Goal: Answer question/provide support: Share knowledge or assist other users

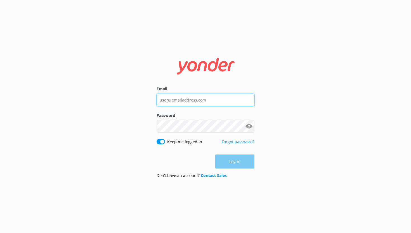
click at [191, 105] on input "Email" at bounding box center [206, 99] width 98 height 13
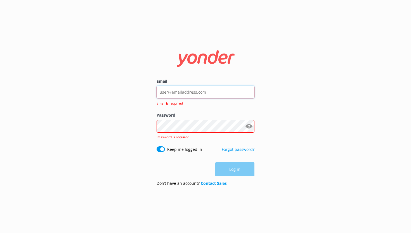
type input "[EMAIL_ADDRESS][DOMAIN_NAME]"
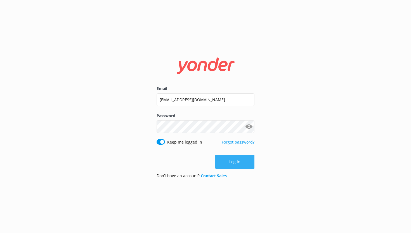
click at [245, 165] on button "Log in" at bounding box center [235, 162] width 39 height 14
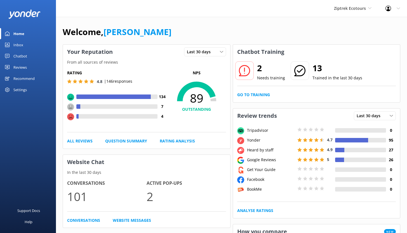
click at [19, 45] on div "Inbox" at bounding box center [18, 44] width 10 height 11
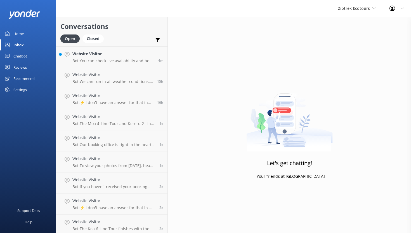
click at [22, 56] on div "Chatbot" at bounding box center [20, 55] width 14 height 11
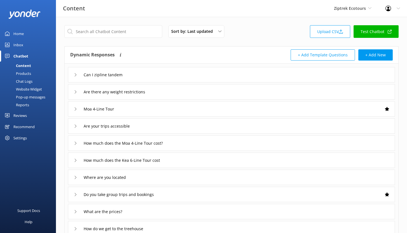
click at [22, 80] on div "Chat Logs" at bounding box center [17, 81] width 29 height 8
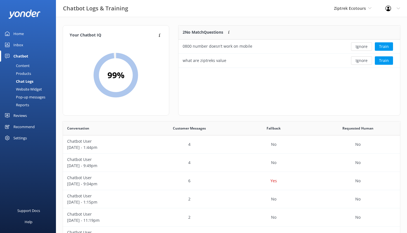
scroll to position [192, 333]
click at [21, 106] on div "Reports" at bounding box center [16, 105] width 26 height 8
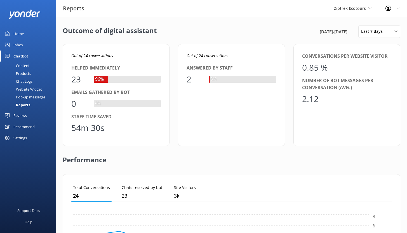
scroll to position [52, 316]
click at [18, 34] on div "Home" at bounding box center [18, 33] width 10 height 11
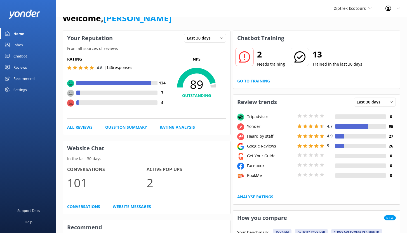
scroll to position [14, 0]
click at [21, 55] on div "Chatbot" at bounding box center [20, 55] width 14 height 11
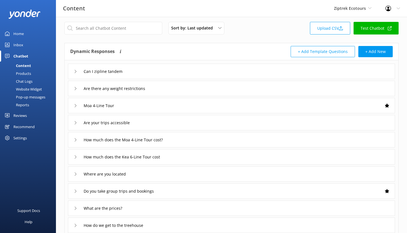
scroll to position [8, 0]
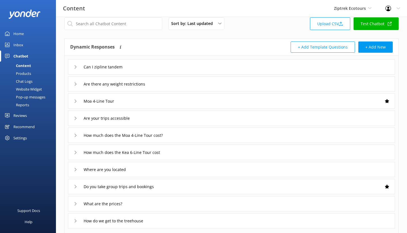
click at [22, 104] on div "Reports" at bounding box center [16, 105] width 26 height 8
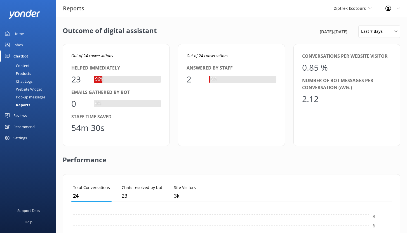
scroll to position [52, 316]
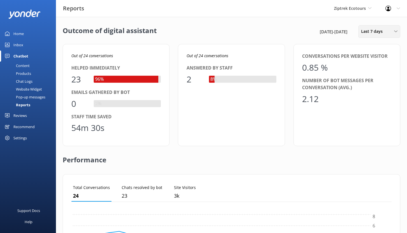
click at [378, 31] on span "Last 7 days" at bounding box center [373, 31] width 25 height 6
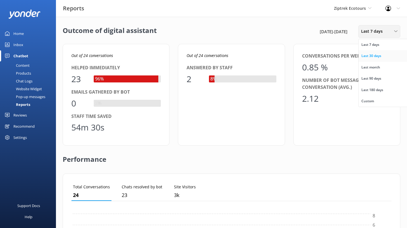
click at [373, 57] on div "Last 30 days" at bounding box center [372, 56] width 20 height 6
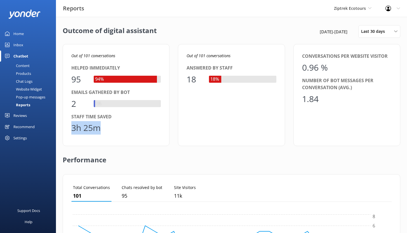
drag, startPoint x: 99, startPoint y: 127, endPoint x: 69, endPoint y: 124, distance: 30.1
click at [70, 124] on div "Out of 101 conversations Helped immediately 95 94% Emails gathered by bot 2 2% …" at bounding box center [116, 95] width 107 height 102
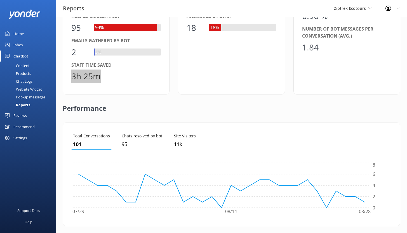
scroll to position [0, 0]
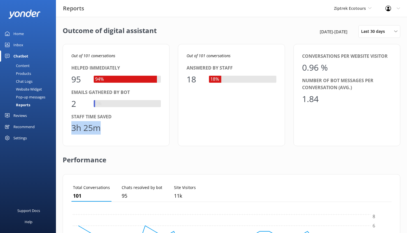
click at [19, 44] on div "Inbox" at bounding box center [18, 44] width 10 height 11
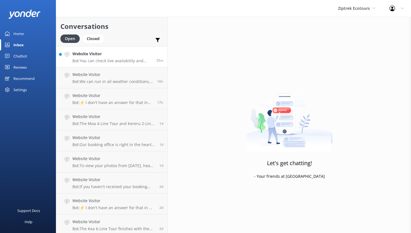
click at [130, 53] on h4 "Website Visitor" at bounding box center [112, 54] width 80 height 6
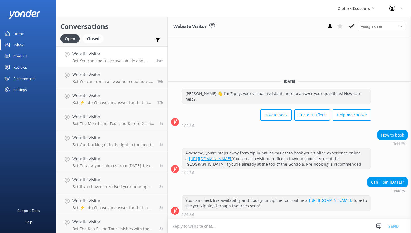
click at [22, 56] on div "Chatbot" at bounding box center [20, 55] width 14 height 11
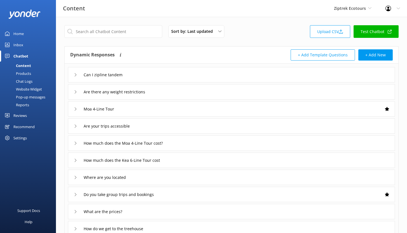
click at [25, 79] on div "Chat Logs" at bounding box center [17, 81] width 29 height 8
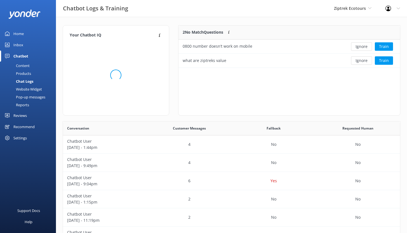
scroll to position [192, 333]
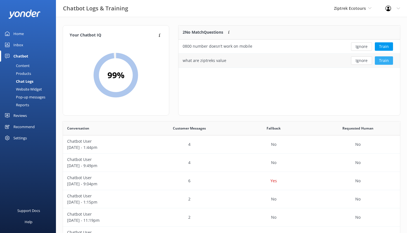
click at [383, 60] on button "Train" at bounding box center [384, 60] width 18 height 8
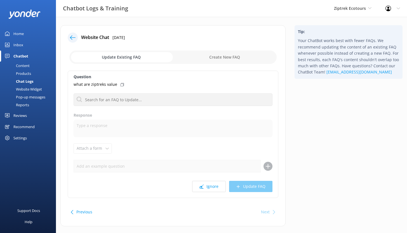
click at [218, 57] on input "checkbox" at bounding box center [172, 56] width 207 height 13
checkbox input "true"
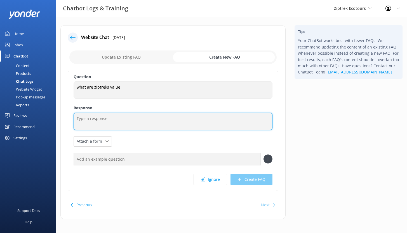
click at [108, 119] on textarea at bounding box center [173, 121] width 199 height 17
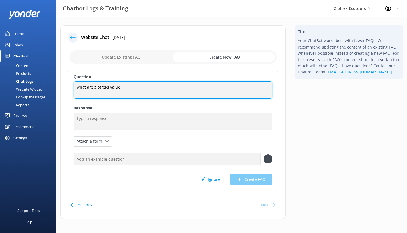
drag, startPoint x: 121, startPoint y: 88, endPoint x: 74, endPoint y: 88, distance: 46.7
click at [70, 90] on div "Question what are ziptreks value what are ziptreks value Response Attach a form…" at bounding box center [173, 131] width 211 height 120
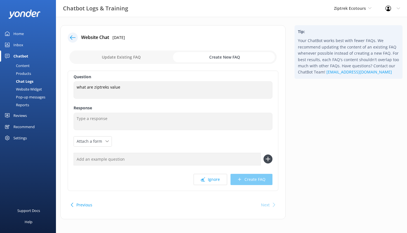
click at [28, 81] on div "Chat Logs" at bounding box center [18, 81] width 30 height 8
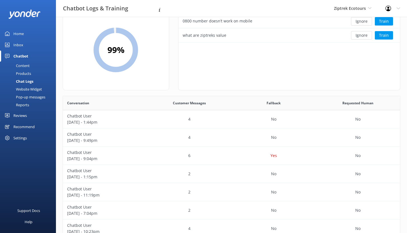
scroll to position [30, 0]
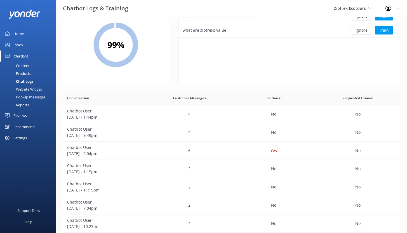
click at [22, 115] on div "Reviews" at bounding box center [19, 115] width 13 height 11
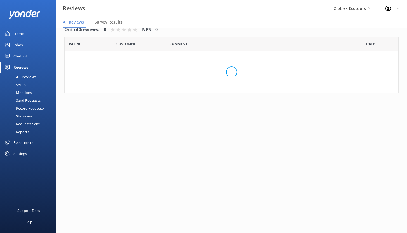
scroll to position [11, 0]
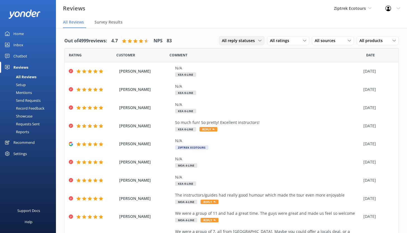
click at [249, 38] on span "All reply statuses" at bounding box center [240, 41] width 36 height 6
click at [236, 63] on div "Needs a reply" at bounding box center [233, 64] width 22 height 6
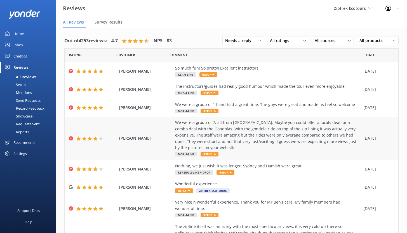
click at [231, 134] on div "We were a group of 7, all from [GEOGRAPHIC_DATA]. Maybe you could offer a local…" at bounding box center [268, 134] width 186 height 31
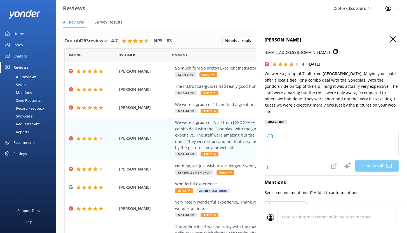
type textarea "Kia ora [PERSON_NAME], Thank you so much for your feedback and for bringing you…"
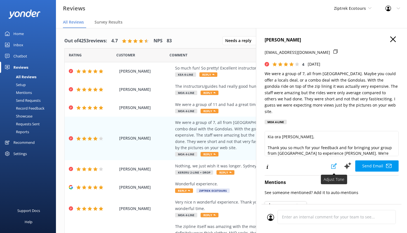
click at [332, 163] on use at bounding box center [334, 166] width 6 height 6
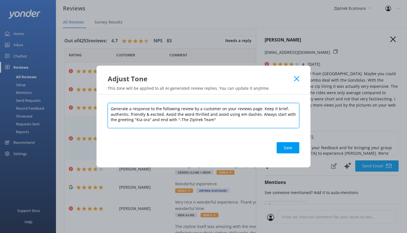
drag, startPoint x: 261, startPoint y: 108, endPoint x: 272, endPoint y: 120, distance: 16.2
click at [272, 120] on textarea "Generate a response to the following review by a customer on your reviews page.…" at bounding box center [204, 115] width 192 height 25
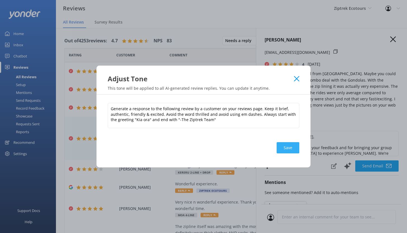
click at [289, 148] on button "Save" at bounding box center [288, 147] width 23 height 11
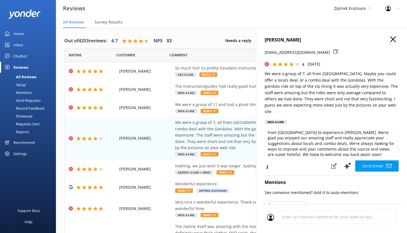
scroll to position [22, 0]
click at [390, 39] on icon "button" at bounding box center [393, 39] width 6 height 6
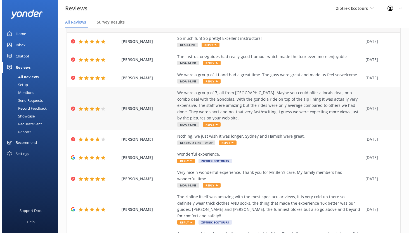
scroll to position [0, 0]
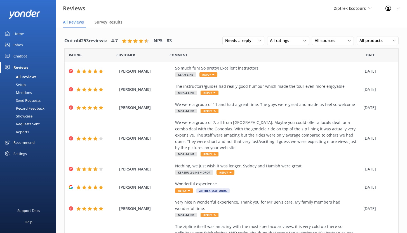
click at [23, 91] on div "Mentions" at bounding box center [17, 92] width 29 height 8
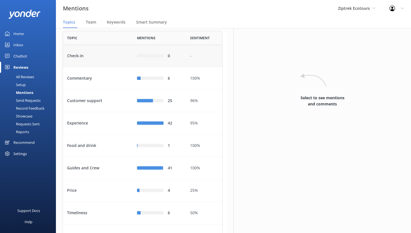
scroll to position [29, 0]
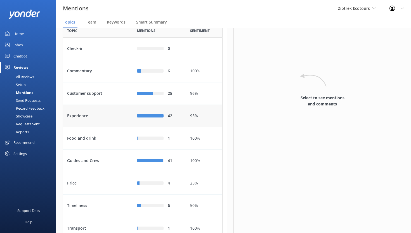
click at [105, 127] on div "Experience" at bounding box center [98, 116] width 70 height 22
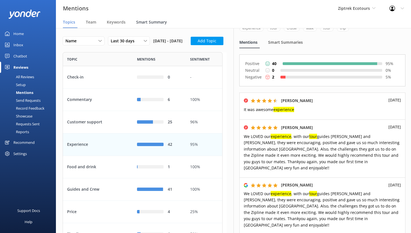
click at [148, 23] on span "Smart Summary" at bounding box center [151, 22] width 31 height 6
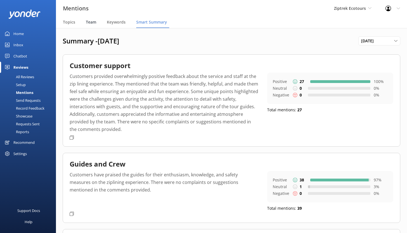
click at [90, 22] on span "Team" at bounding box center [91, 22] width 10 height 6
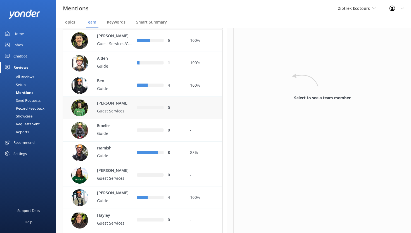
scroll to position [39, 0]
